Goal: Task Accomplishment & Management: Use online tool/utility

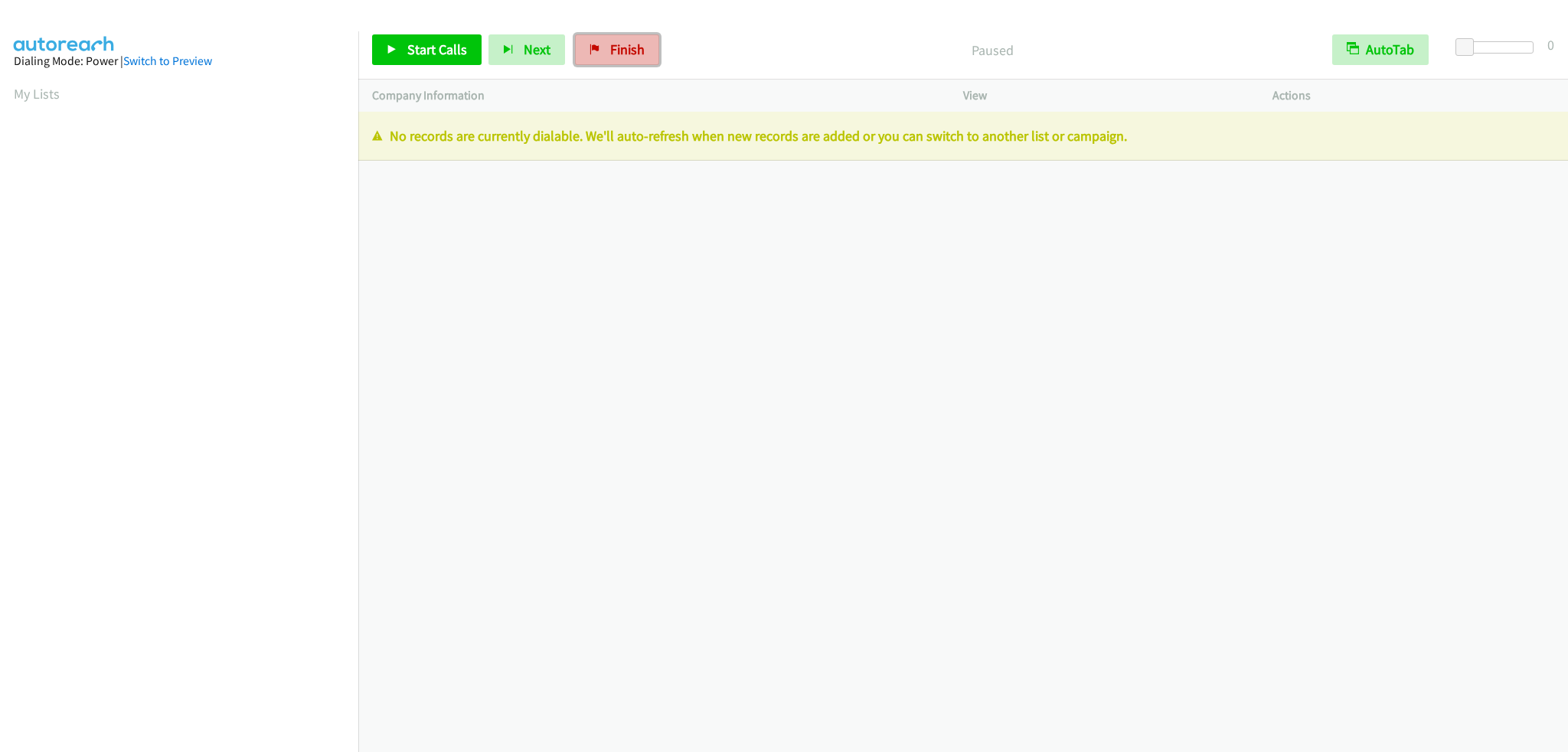
click at [618, 47] on span "Finish" at bounding box center [627, 49] width 35 height 18
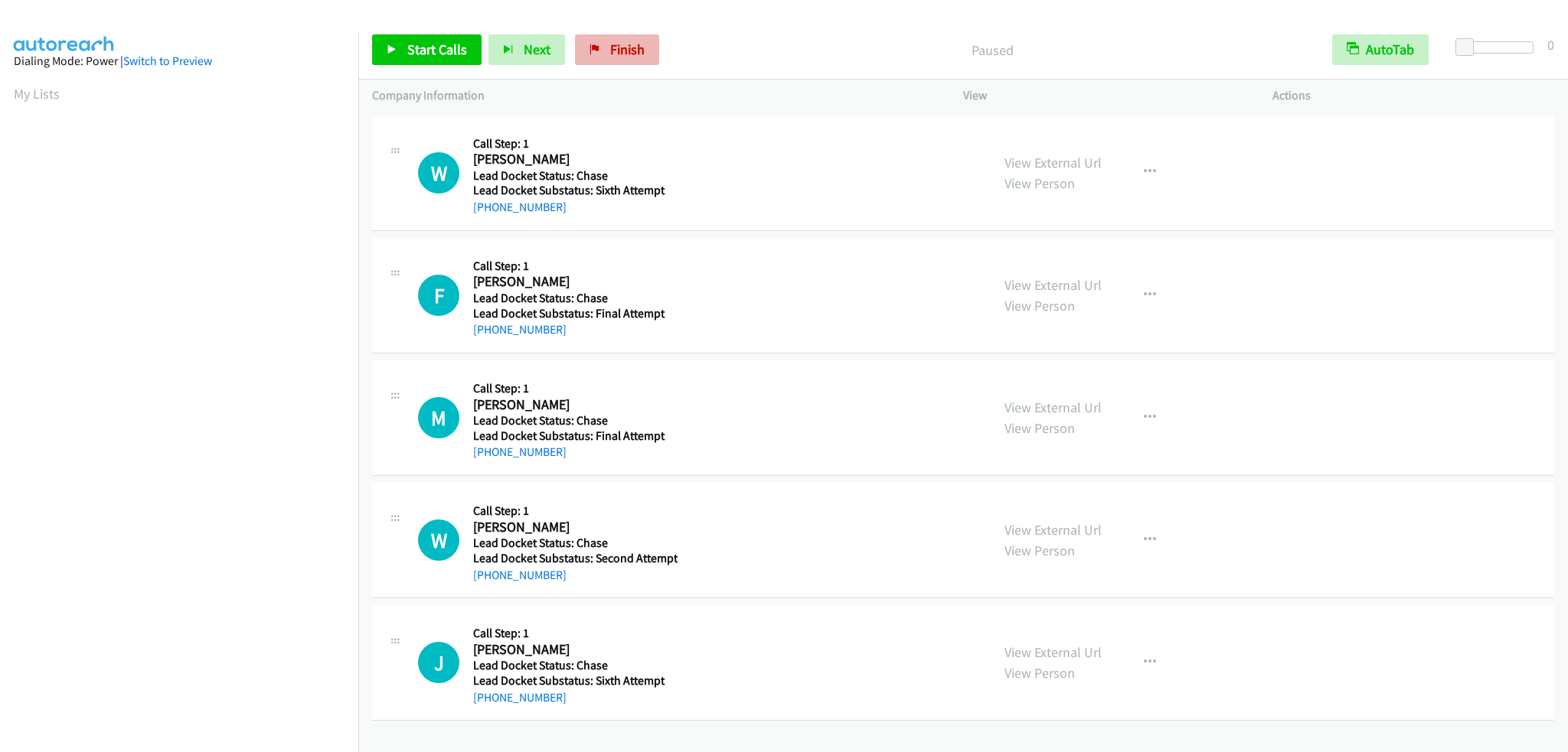
click at [629, 63] on div "Start Calls Pause Next Finish Paused AutoTab AutoTab 0" at bounding box center [962, 50] width 1209 height 59
click at [628, 59] on link "Finish" at bounding box center [616, 50] width 84 height 30
